Goal: Navigation & Orientation: Find specific page/section

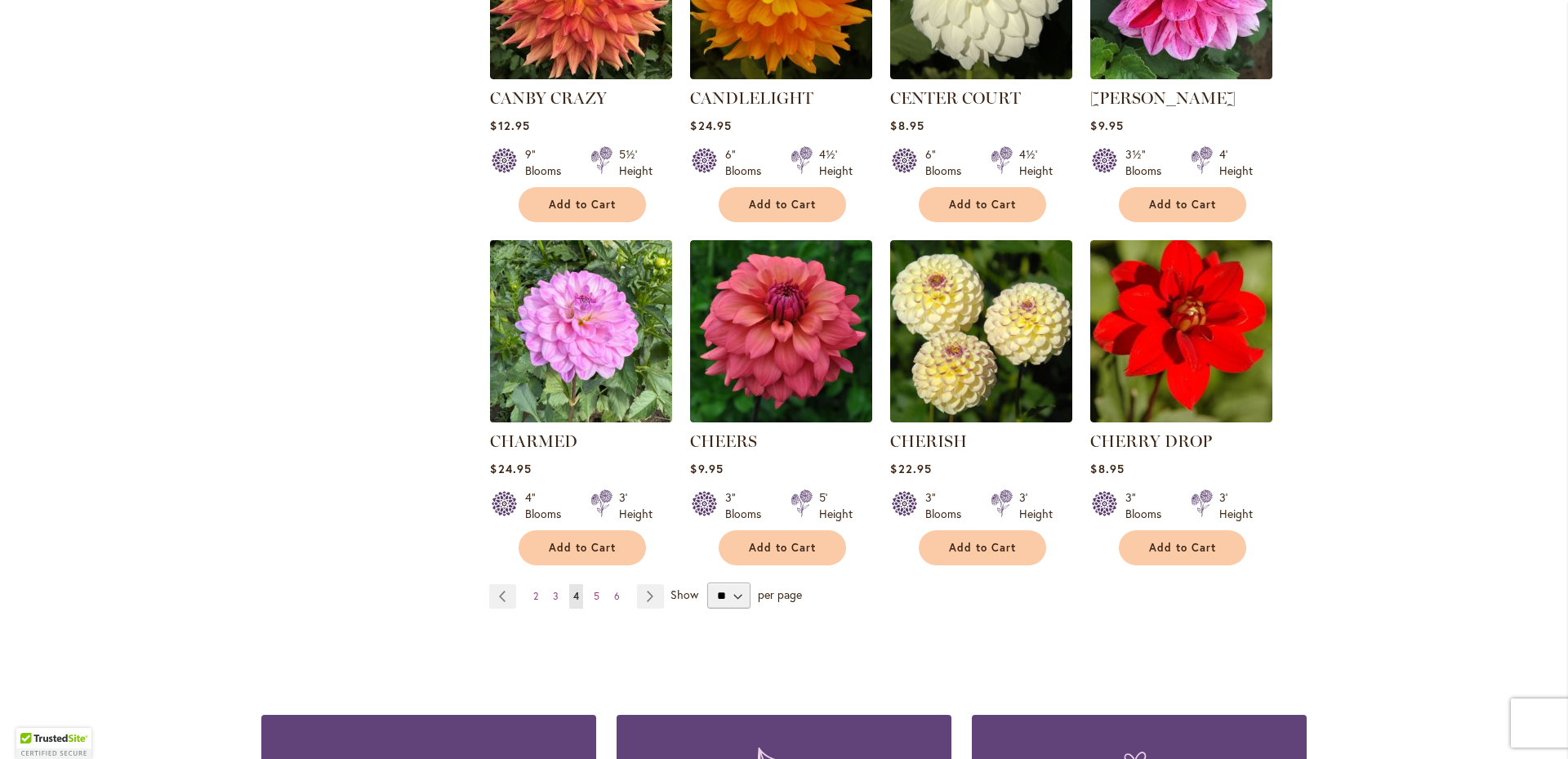
scroll to position [1368, 0]
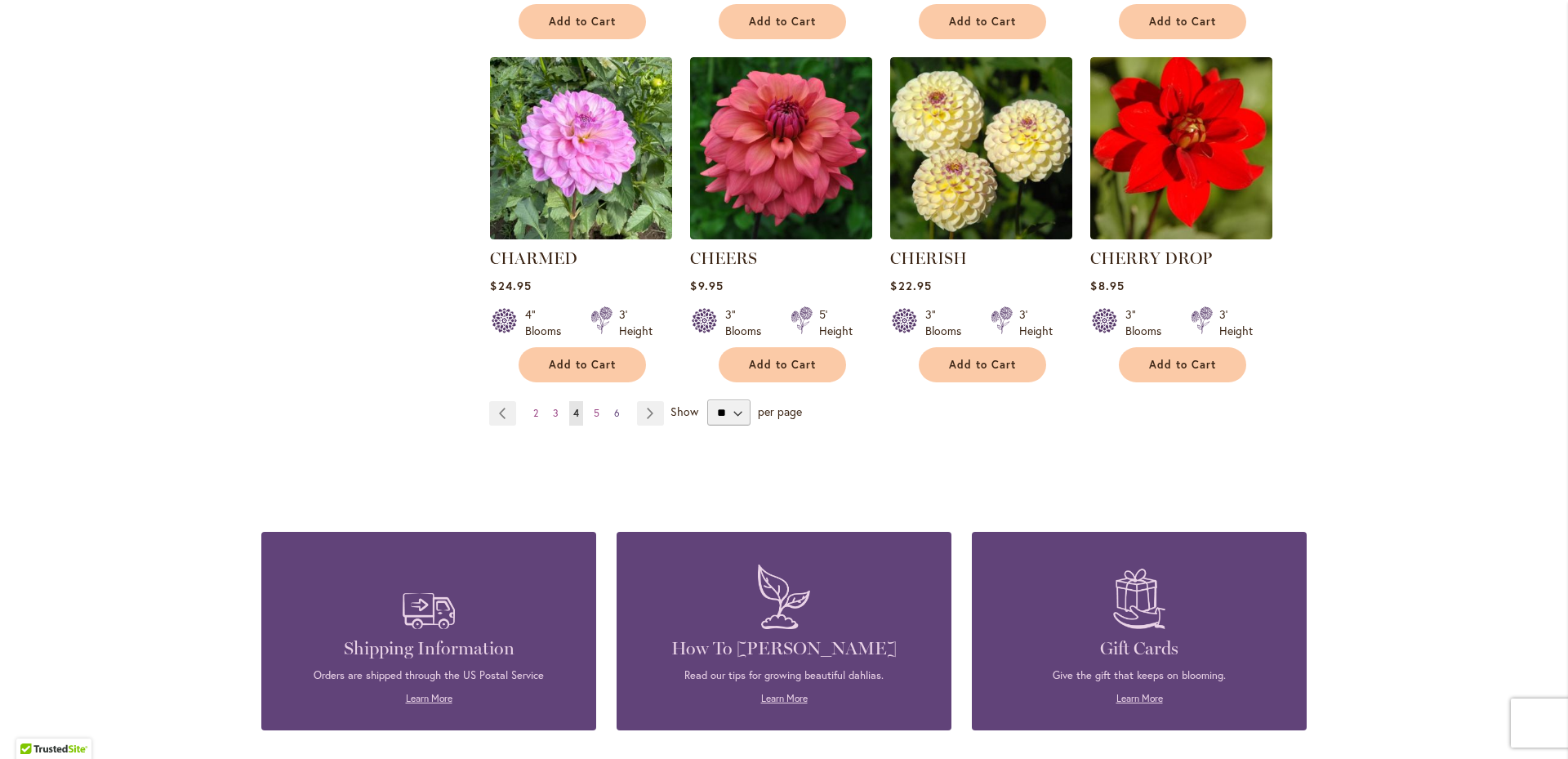
click at [614, 413] on span "6" at bounding box center [617, 413] width 6 height 12
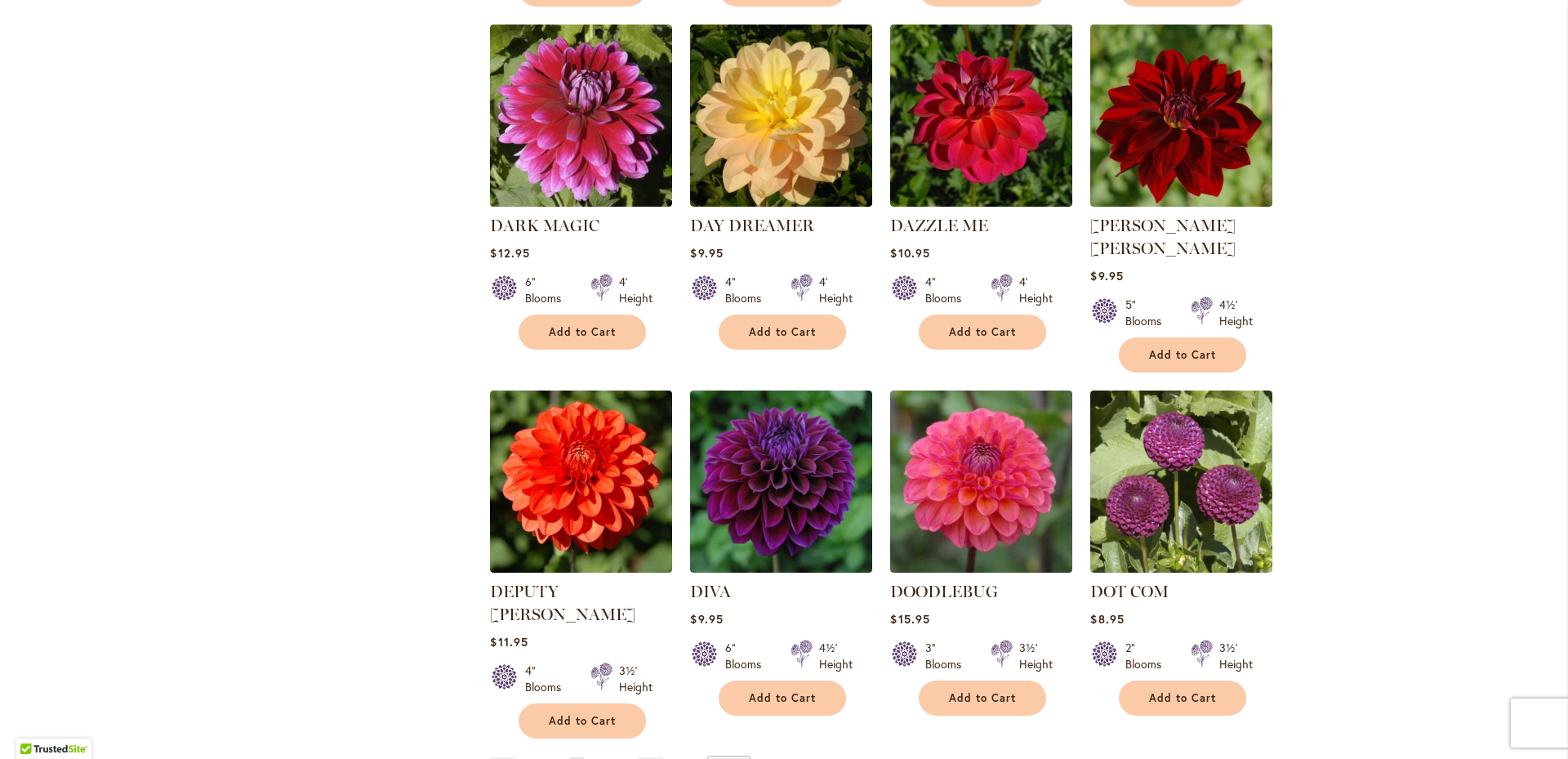
scroll to position [1210, 0]
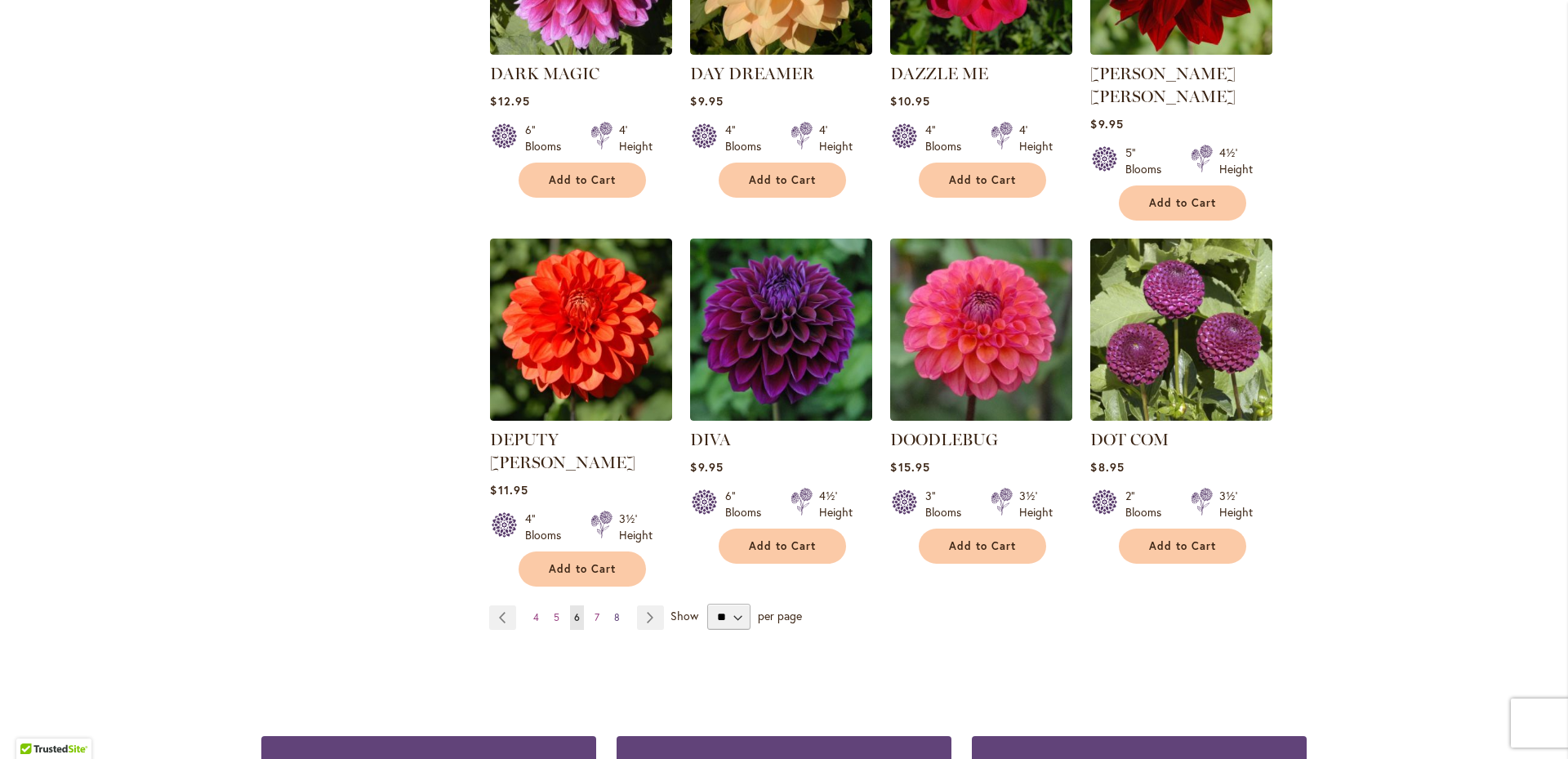
click at [614, 611] on span "8" at bounding box center [617, 617] width 6 height 12
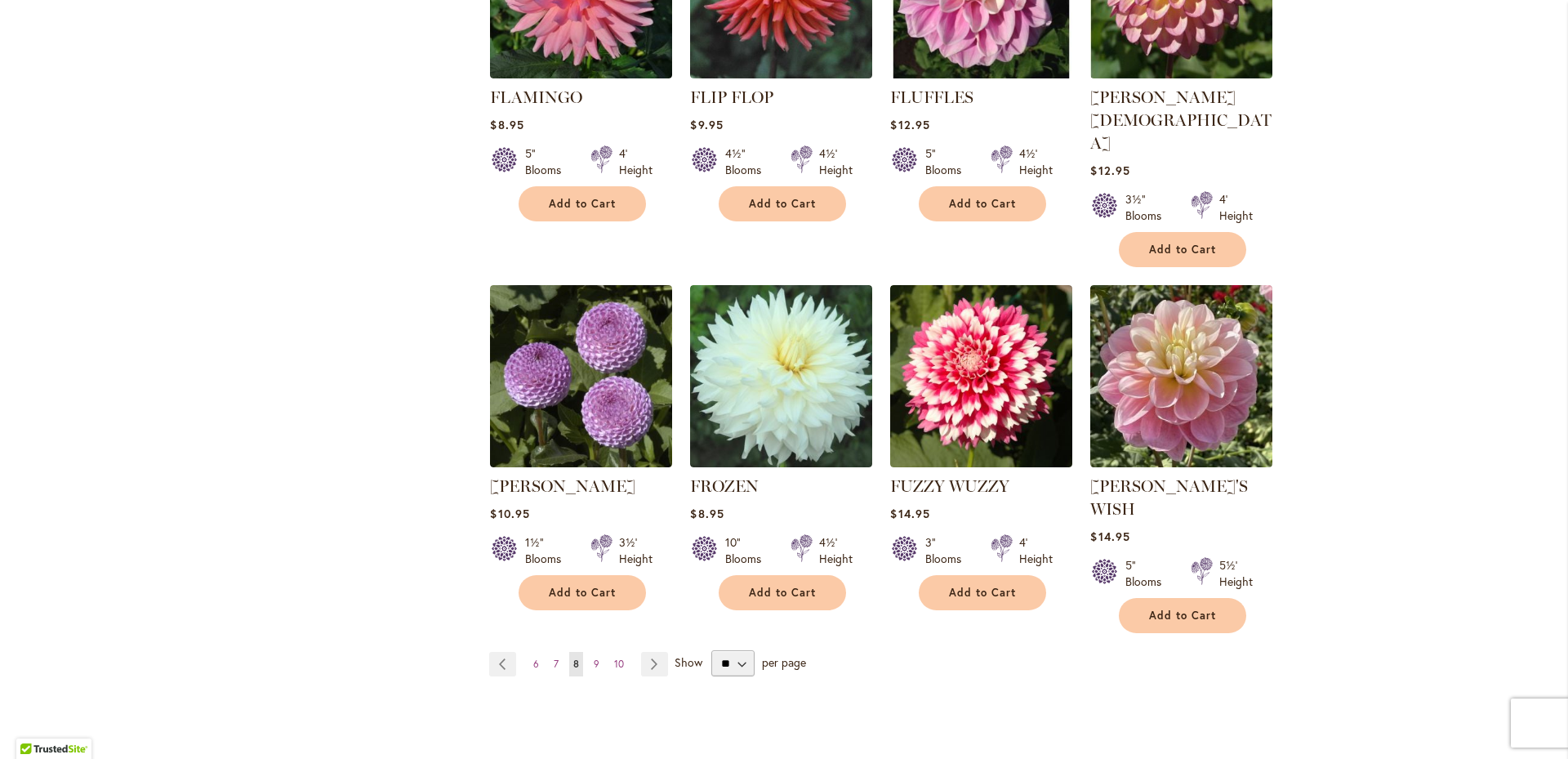
scroll to position [1283, 0]
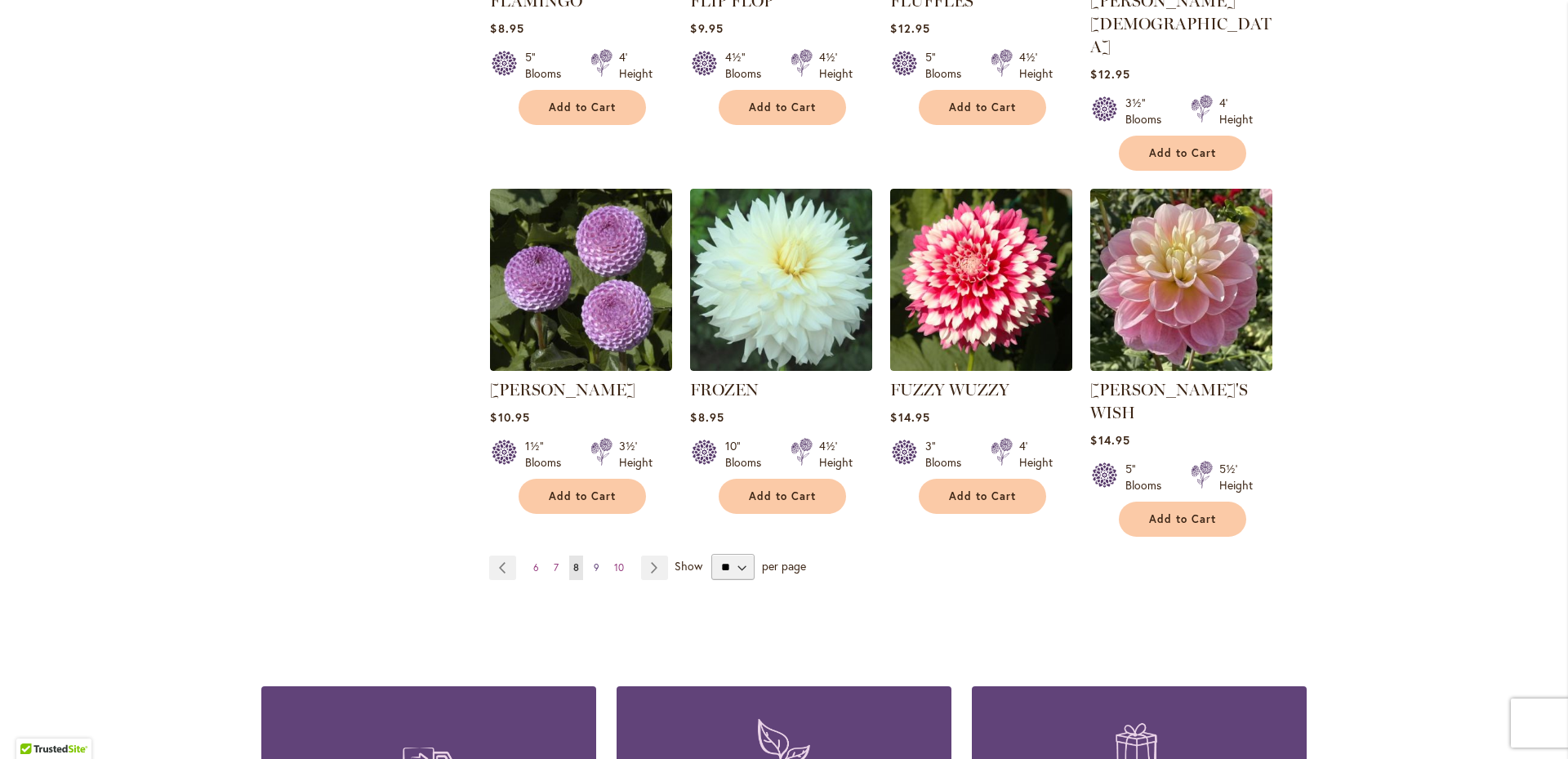
click at [593, 562] on span "9" at bounding box center [596, 568] width 6 height 12
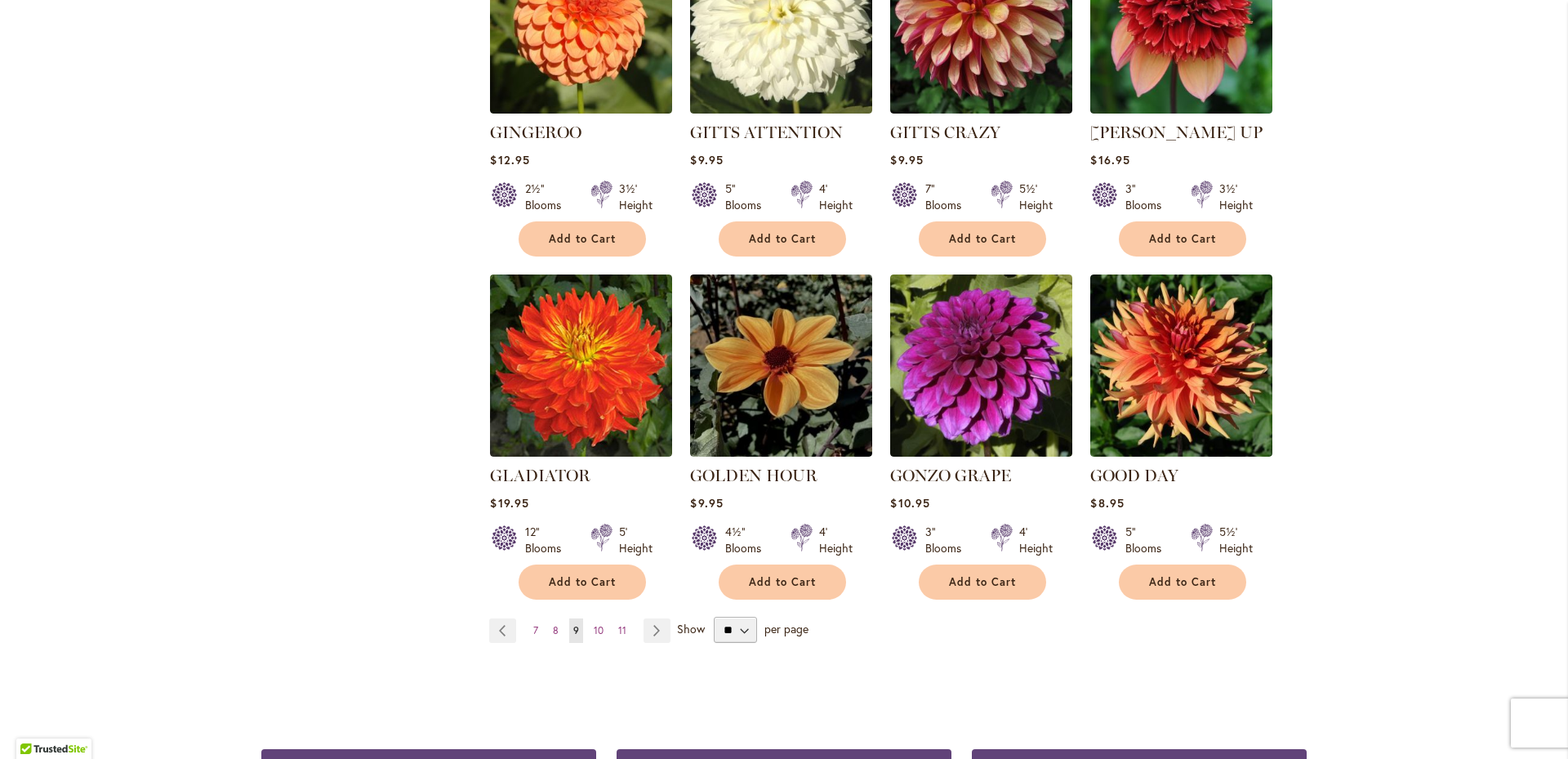
scroll to position [1298, 0]
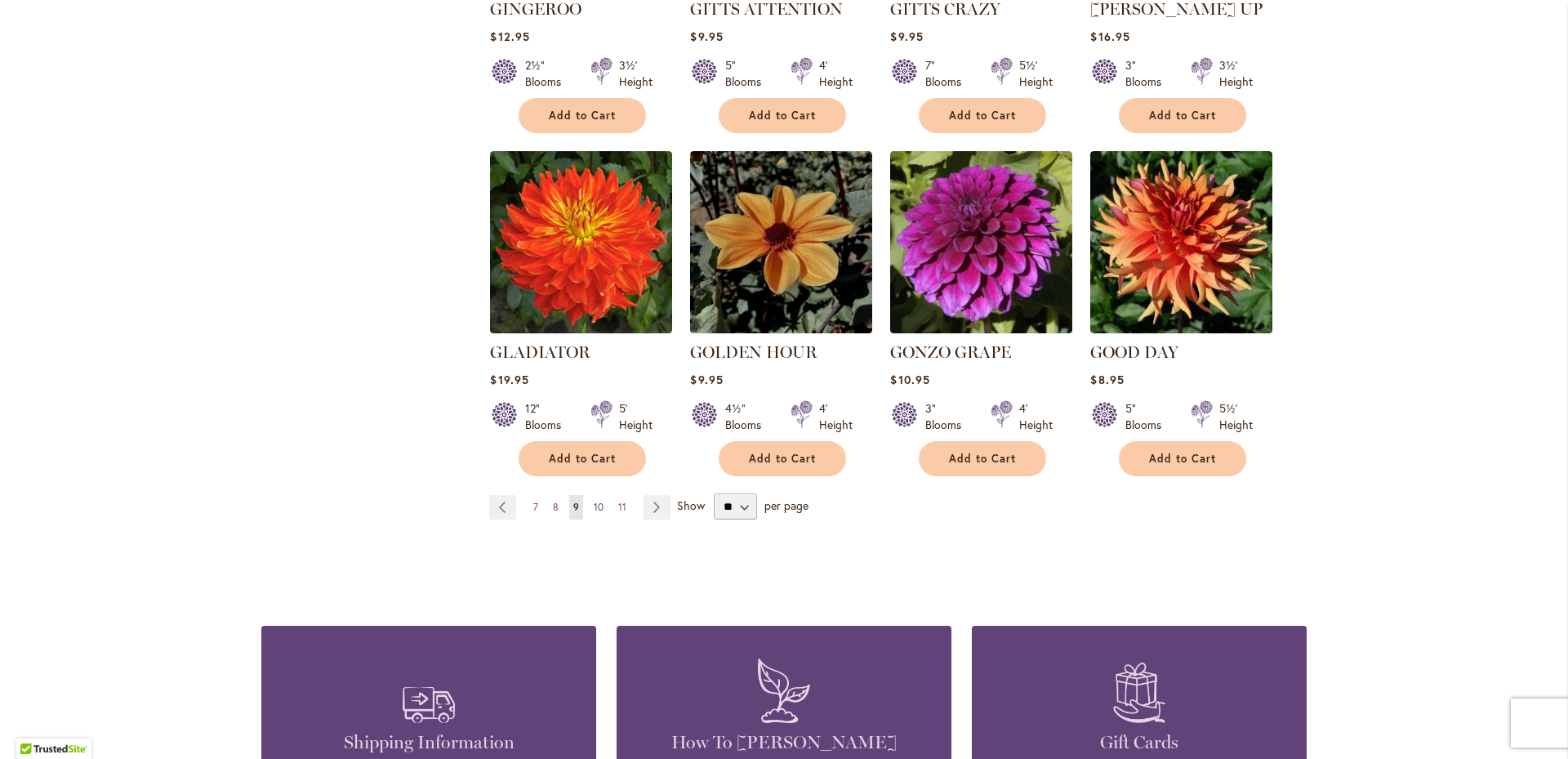
click at [593, 501] on span "10" at bounding box center [598, 507] width 10 height 12
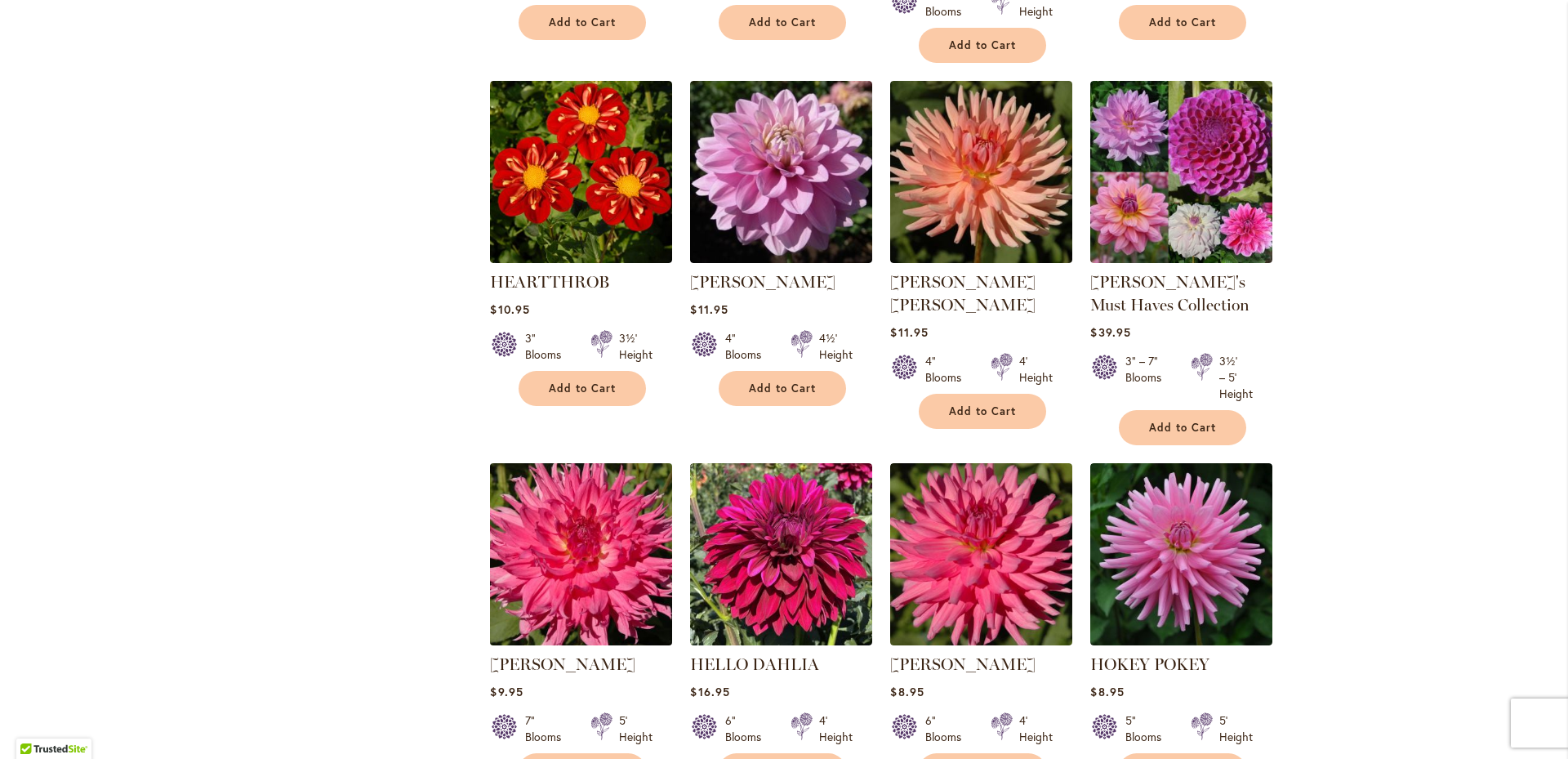
scroll to position [1018, 0]
